Goal: Obtain resource: Download file/media

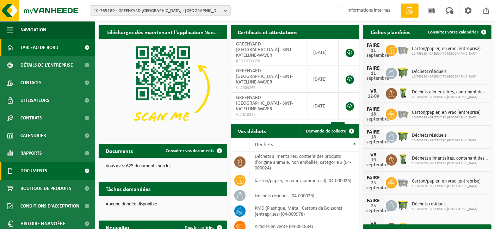
click at [34, 175] on span "Documents" at bounding box center [33, 171] width 27 height 18
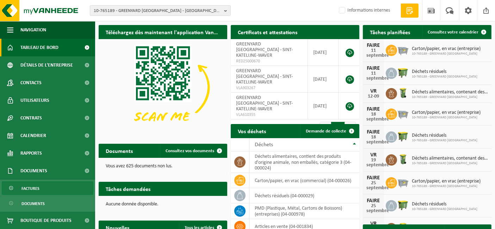
click at [34, 189] on font "Factures" at bounding box center [30, 189] width 18 height 4
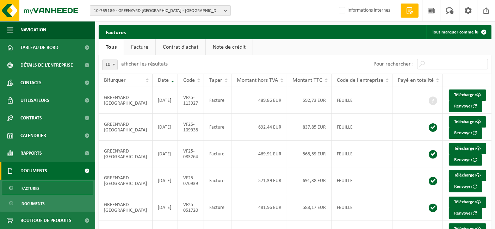
click at [137, 13] on font "10-765189 - GREENYARD [GEOGRAPHIC_DATA] - [GEOGRAPHIC_DATA]-[GEOGRAPHIC_DATA]" at bounding box center [180, 10] width 172 height 5
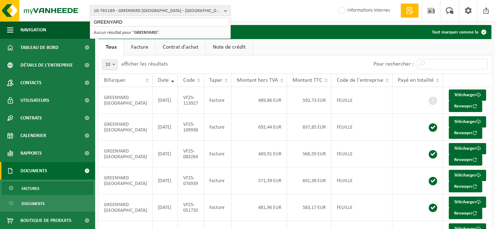
type input "GREENYARD"
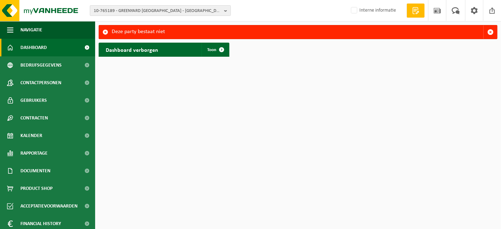
click at [149, 13] on span "10-765189 - GREENYARD [GEOGRAPHIC_DATA] - [GEOGRAPHIC_DATA]-[GEOGRAPHIC_DATA]" at bounding box center [158, 11] width 128 height 11
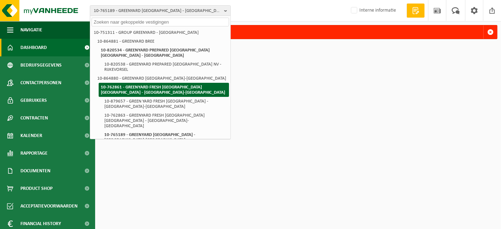
click at [160, 83] on li "10-762861 - GREENYARD FRESH [GEOGRAPHIC_DATA] [GEOGRAPHIC_DATA] - [GEOGRAPHIC_D…" at bounding box center [164, 90] width 130 height 14
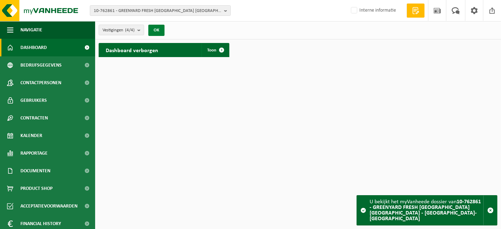
click at [156, 35] on button "OK" at bounding box center [156, 30] width 16 height 11
click at [156, 30] on button "OK" at bounding box center [156, 30] width 16 height 11
click at [226, 49] on span at bounding box center [222, 50] width 14 height 14
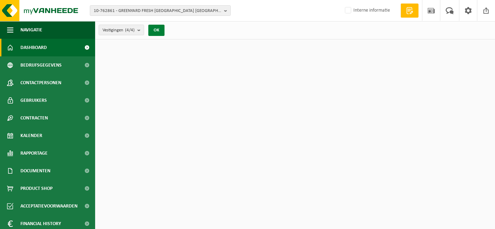
click at [156, 32] on button "OK" at bounding box center [156, 30] width 16 height 11
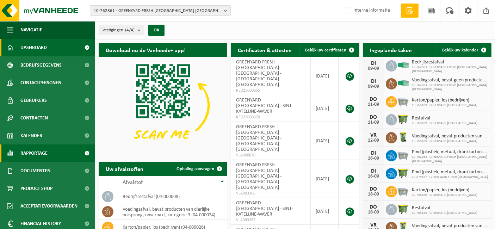
click at [38, 158] on span "Rapportage" at bounding box center [33, 153] width 27 height 18
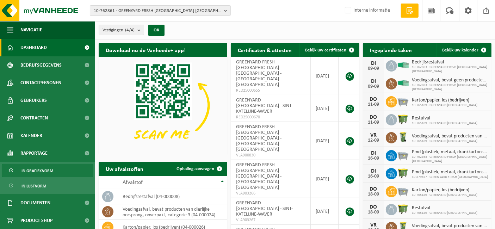
click at [38, 173] on span "In grafiekvorm" at bounding box center [37, 170] width 32 height 13
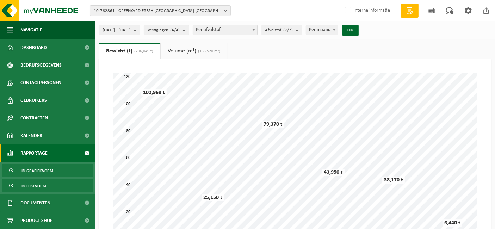
click at [33, 183] on span "In lijstvorm" at bounding box center [33, 185] width 25 height 13
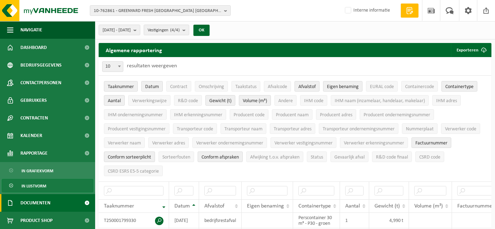
click at [35, 199] on span "Documenten" at bounding box center [35, 203] width 30 height 18
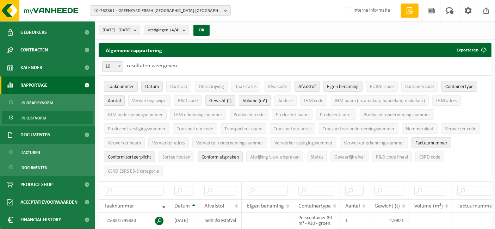
scroll to position [72, 0]
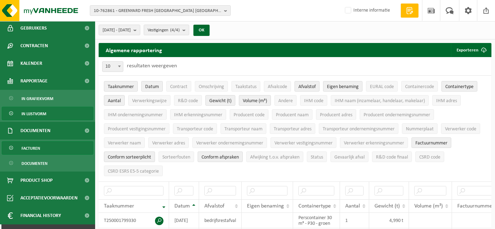
click at [40, 144] on link "Facturen" at bounding box center [48, 147] width 92 height 13
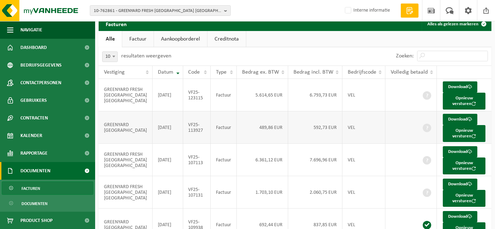
scroll to position [26, 0]
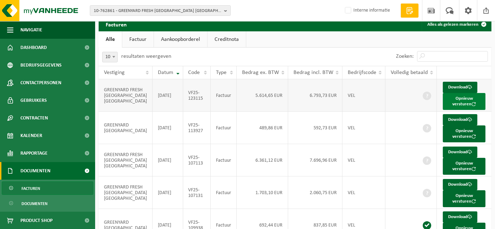
click at [455, 97] on button "Opnieuw versturen" at bounding box center [464, 101] width 43 height 17
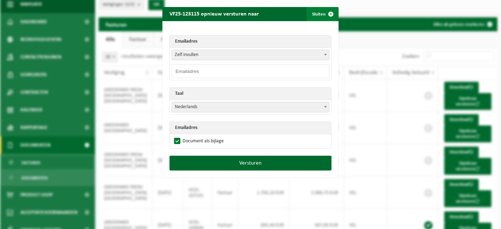
click at [328, 13] on span "button" at bounding box center [331, 14] width 14 height 14
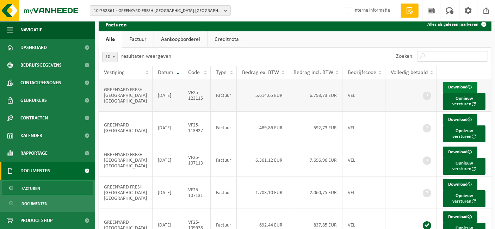
click at [451, 88] on link "Download" at bounding box center [460, 87] width 35 height 11
